Goal: Information Seeking & Learning: Learn about a topic

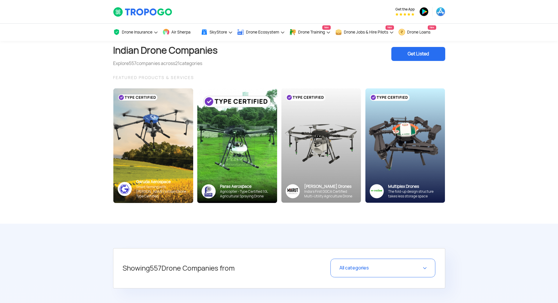
drag, startPoint x: 29, startPoint y: 0, endPoint x: 502, endPoint y: 206, distance: 515.8
click at [502, 206] on section "Indian Drone Companies Explore 557 companies across 21 categories Get Listed FE…" at bounding box center [279, 132] width 558 height 183
drag, startPoint x: 505, startPoint y: 106, endPoint x: 507, endPoint y: 103, distance: 3.5
click at [505, 106] on section "Indian Drone Companies Explore 557 companies across 21 categories Get Listed FE…" at bounding box center [279, 132] width 558 height 183
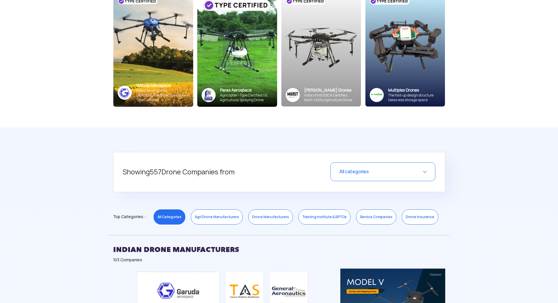
scroll to position [117, 0]
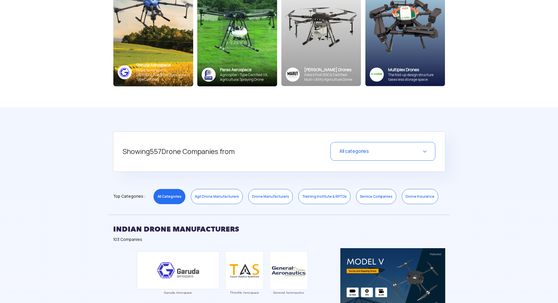
click at [431, 157] on div "All categories" at bounding box center [383, 151] width 105 height 19
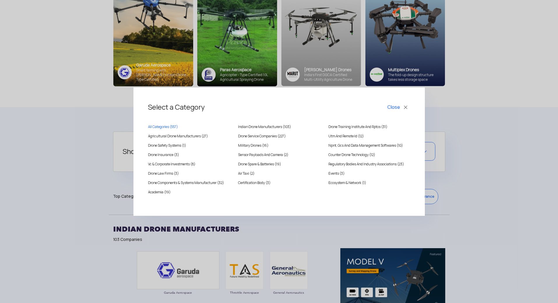
click at [493, 144] on div "Select a Category Close All Categories ( 557 ) [DEMOGRAPHIC_DATA] Drone Manufac…" at bounding box center [279, 151] width 558 height 303
click at [72, 128] on div "Select a Category Close All Categories ( 557 ) Indian Drone Manufacturers (103)…" at bounding box center [279, 151] width 558 height 303
click at [404, 108] on button "Close" at bounding box center [398, 107] width 24 height 10
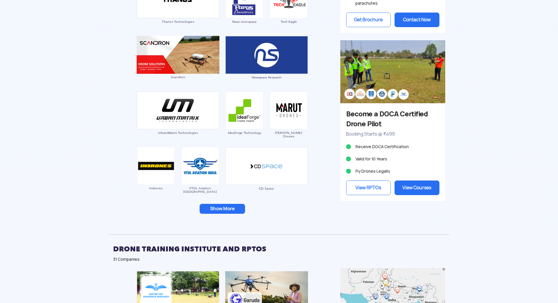
scroll to position [554, 0]
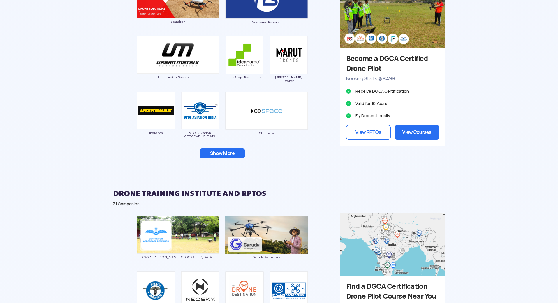
click at [236, 157] on button "Show More" at bounding box center [222, 153] width 45 height 10
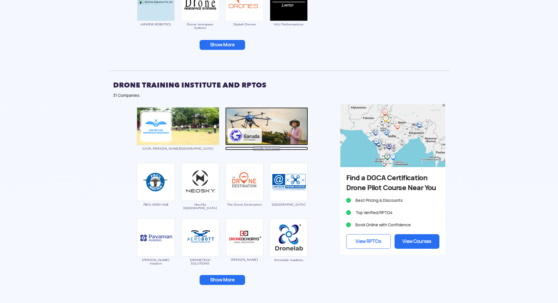
scroll to position [787, 0]
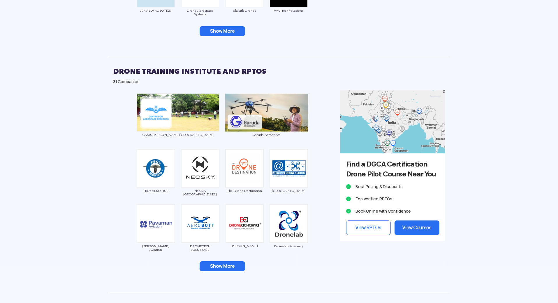
drag, startPoint x: 207, startPoint y: 166, endPoint x: 104, endPoint y: 107, distance: 118.1
click at [215, 261] on button "Show More" at bounding box center [222, 266] width 45 height 10
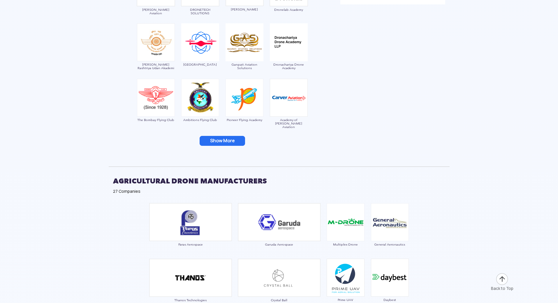
scroll to position [1049, 0]
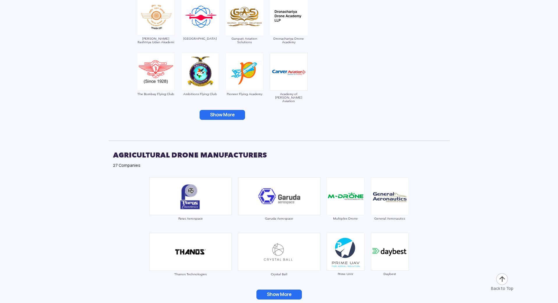
click at [216, 112] on button "Show More" at bounding box center [222, 115] width 45 height 10
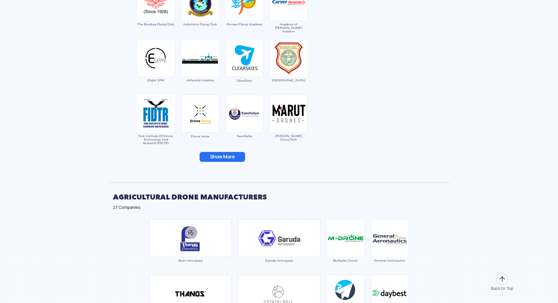
scroll to position [1137, 0]
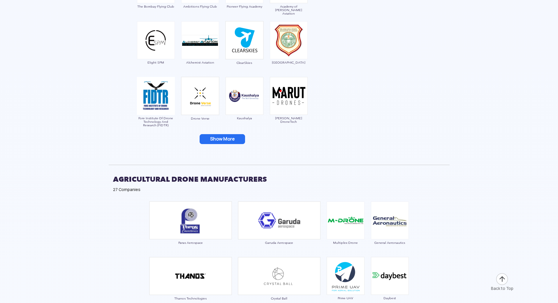
click at [226, 136] on button "Show More" at bounding box center [222, 139] width 45 height 10
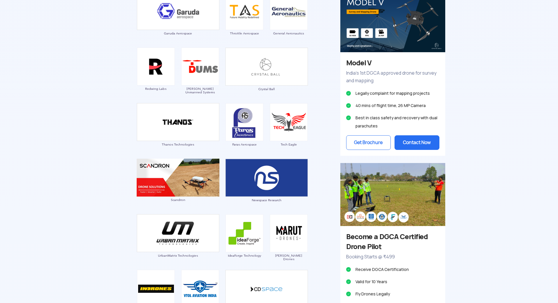
scroll to position [262, 0]
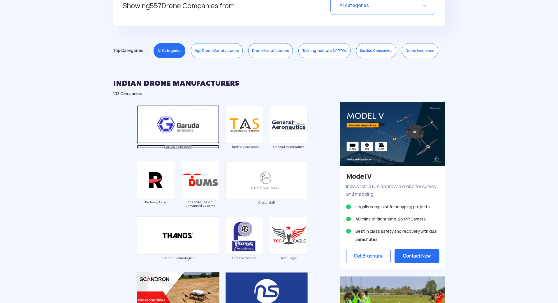
click at [192, 124] on img at bounding box center [178, 124] width 83 height 38
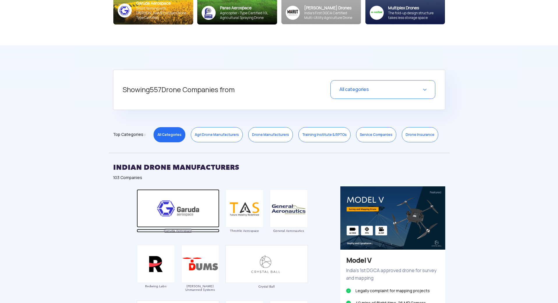
scroll to position [175, 0]
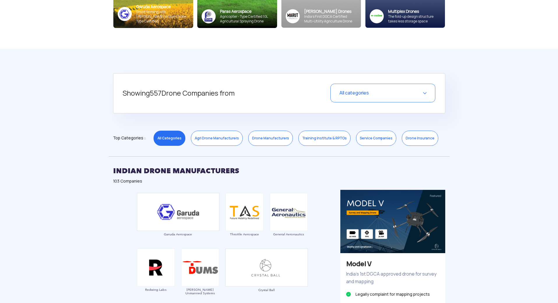
click at [140, 172] on h2 "INDIAN DRONE MANUFACTURERS" at bounding box center [279, 171] width 332 height 15
click at [381, 94] on div "All categories" at bounding box center [383, 93] width 105 height 19
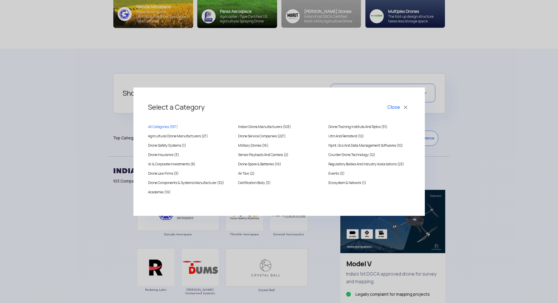
click at [405, 106] on button "Close" at bounding box center [398, 107] width 24 height 10
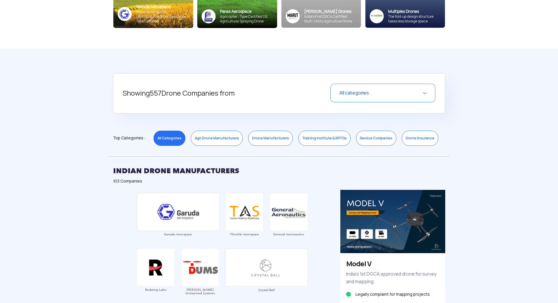
click at [308, 139] on link "Training Institute & RPTOs" at bounding box center [325, 138] width 52 height 15
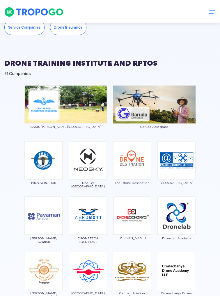
scroll to position [437, 0]
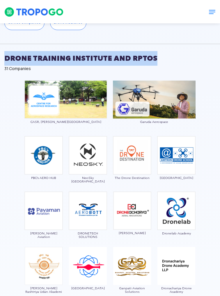
drag, startPoint x: 154, startPoint y: 57, endPoint x: -5, endPoint y: 59, distance: 158.3
copy h2 "DRONE TRAINING INSTITUTE AND RPTOS"
click at [72, 55] on h2 "DRONE TRAINING INSTITUTE AND RPTOS" at bounding box center [110, 58] width 212 height 15
drag, startPoint x: 152, startPoint y: 55, endPoint x: 3, endPoint y: 58, distance: 148.1
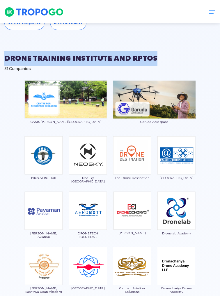
click at [3, 58] on div "DRONE TRAINING INSTITUTE AND RPTOS 31 Companies" at bounding box center [110, 58] width 220 height 28
copy h2 "DRONE TRAINING INSTITUTE AND RPTOS"
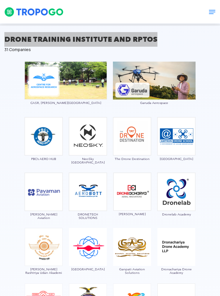
scroll to position [466, 0]
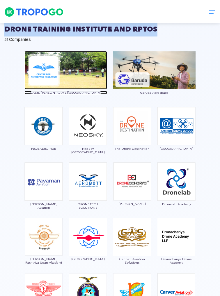
click at [62, 91] on span "CASR, Anna University" at bounding box center [65, 92] width 83 height 3
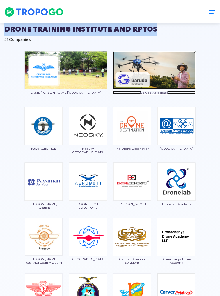
click at [131, 79] on img at bounding box center [154, 70] width 83 height 38
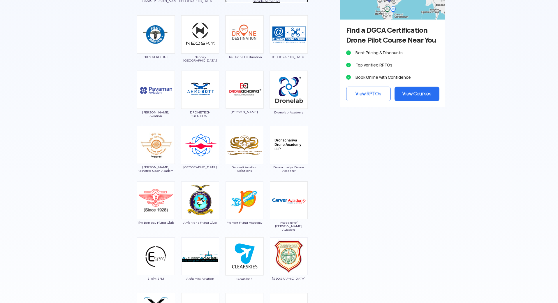
scroll to position [262, 0]
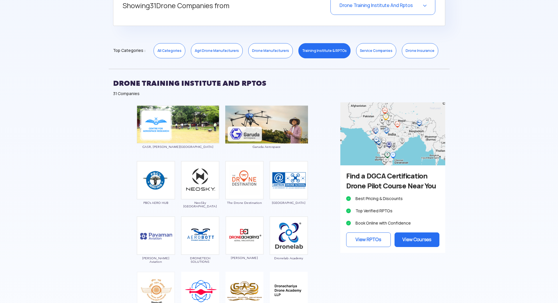
click at [196, 55] on link "Agri Drone Manufacturers" at bounding box center [217, 50] width 52 height 15
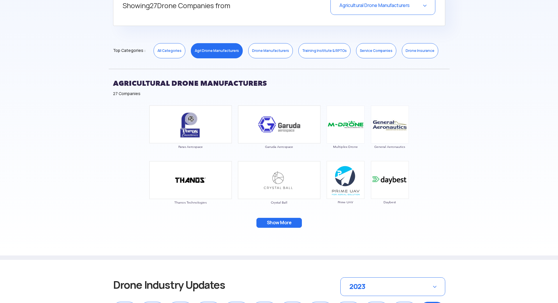
click at [262, 48] on link "Drone Manufacturers" at bounding box center [270, 50] width 45 height 15
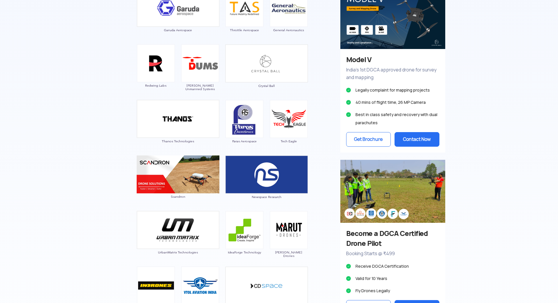
scroll to position [233, 0]
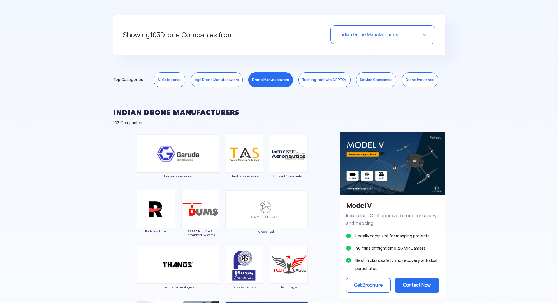
click at [216, 82] on link "Agri Drone Manufacturers" at bounding box center [217, 79] width 52 height 15
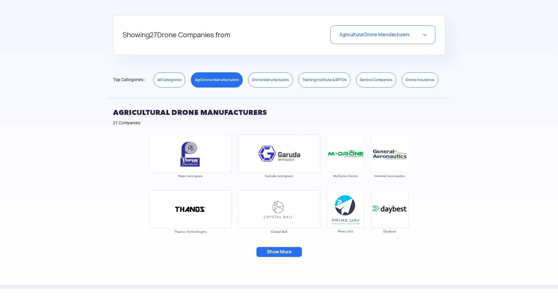
click at [277, 249] on button "Show More" at bounding box center [279, 252] width 45 height 10
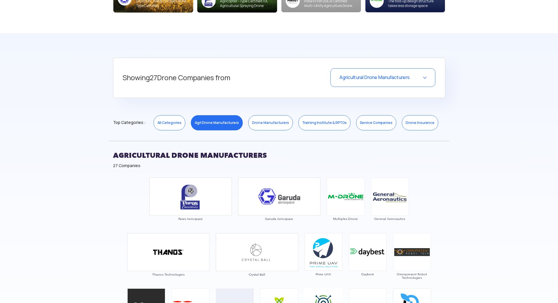
scroll to position [204, 0]
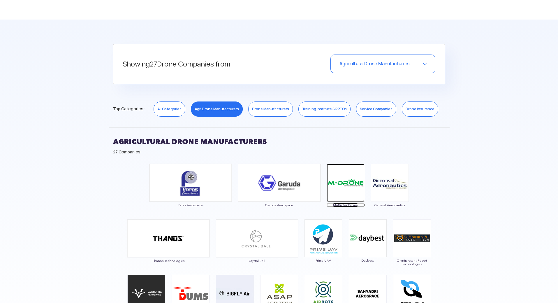
drag, startPoint x: 264, startPoint y: 176, endPoint x: 347, endPoint y: 180, distance: 83.2
click at [347, 180] on img at bounding box center [346, 183] width 38 height 38
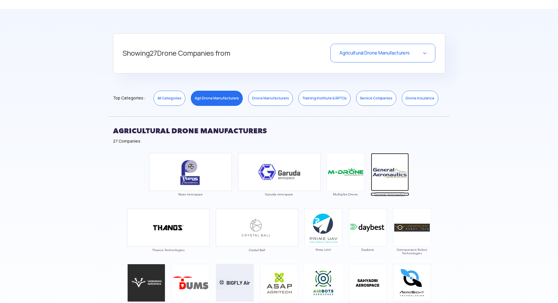
scroll to position [233, 0]
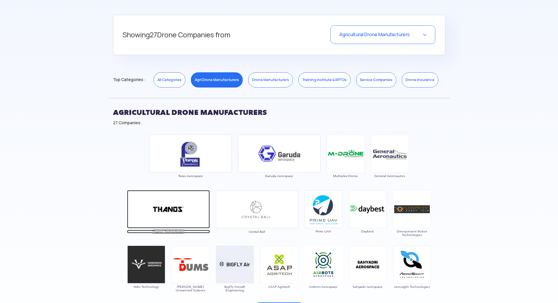
click at [181, 212] on img at bounding box center [168, 209] width 83 height 38
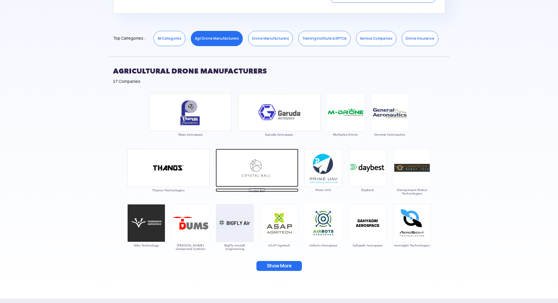
scroll to position [292, 0]
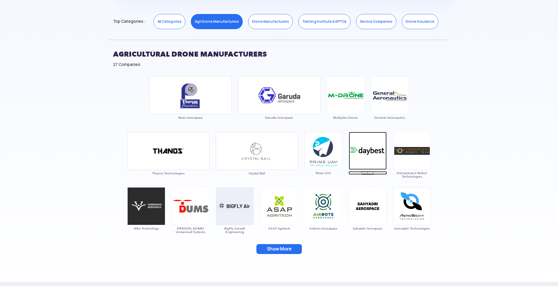
drag, startPoint x: 372, startPoint y: 153, endPoint x: 369, endPoint y: 153, distance: 2.9
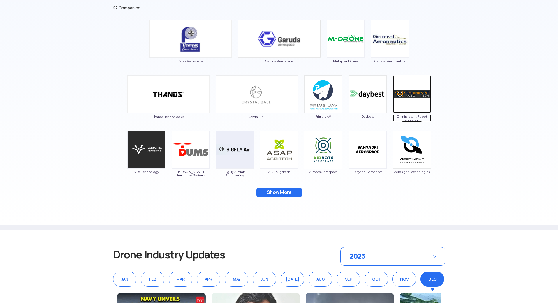
scroll to position [350, 0]
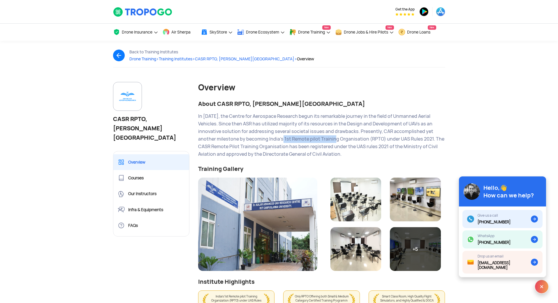
drag, startPoint x: 283, startPoint y: 140, endPoint x: 335, endPoint y: 140, distance: 51.6
click at [335, 140] on div "In 2004, the Centre for Aerospace Research begun its remarkable journey in the …" at bounding box center [321, 135] width 247 height 45
drag, startPoint x: 150, startPoint y: 127, endPoint x: 115, endPoint y: 122, distance: 35.3
click at [115, 122] on h1 "CASR RPTO, Anna University" at bounding box center [151, 128] width 77 height 28
copy h1 "CASR RPTO, Anna University"
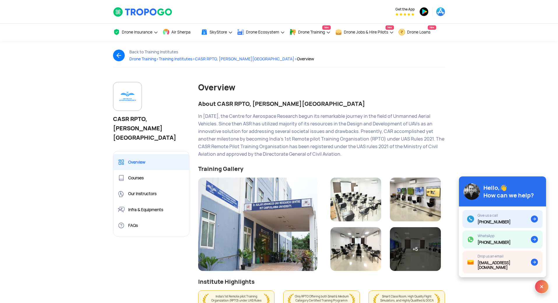
click at [429, 81] on div "Back to Training Institutes Drone Training > Training Institutes > CASR RPTO, A…" at bounding box center [279, 61] width 341 height 41
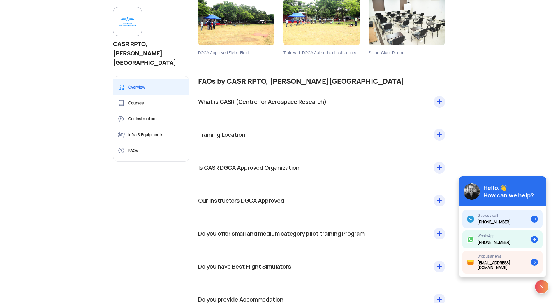
scroll to position [1020, 0]
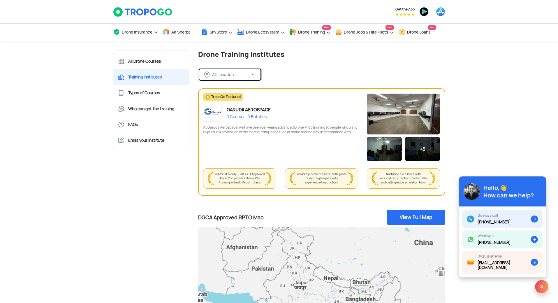
click at [255, 73] on img at bounding box center [253, 74] width 5 height 5
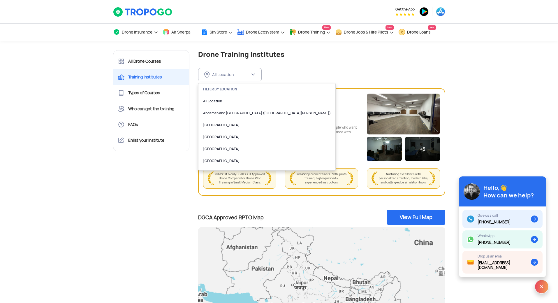
click at [291, 72] on div "All Location FILTER BY LOCATION All Location Andaman and Nicobar Islands (Port …" at bounding box center [321, 70] width 247 height 23
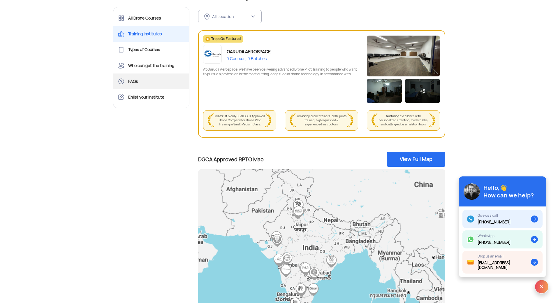
scroll to position [58, 0]
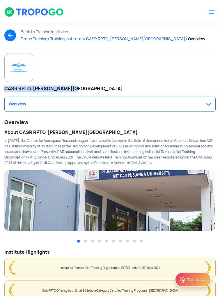
drag, startPoint x: 70, startPoint y: 87, endPoint x: 3, endPoint y: 84, distance: 66.2
click at [3, 84] on div "CASR RPTO, [PERSON_NAME][GEOGRAPHIC_DATA] Overview Courses Our Instructors Infr…" at bounding box center [110, 82] width 220 height 59
copy h1 "CASR RPTO, [PERSON_NAME][GEOGRAPHIC_DATA]"
